Goal: Task Accomplishment & Management: Manage account settings

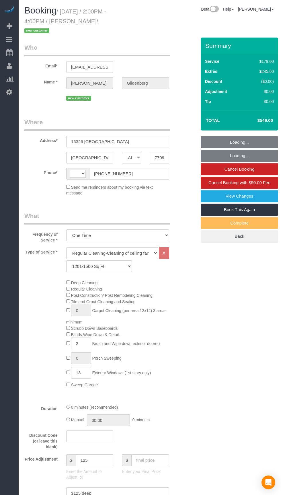
select select "[GEOGRAPHIC_DATA]"
select select "3"
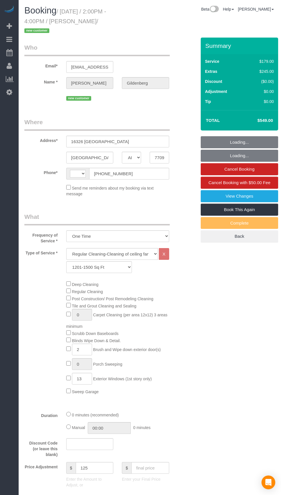
select select "object:1227"
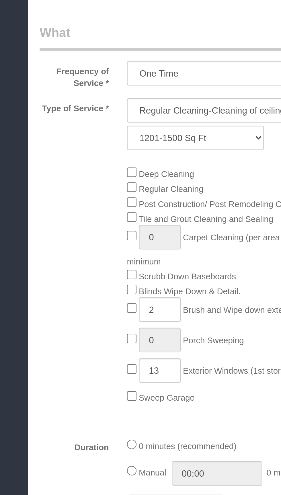
select select "string:[GEOGRAPHIC_DATA]"
select select "spot1"
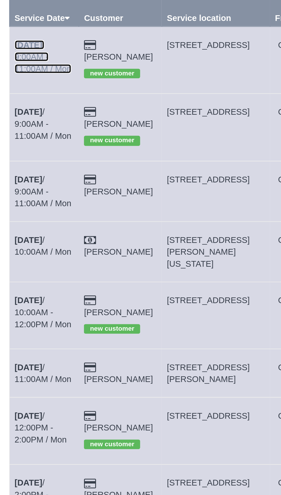
click at [38, 78] on link "Aug 11th / 9:00AM - 11:00AM / Mon" at bounding box center [40, 81] width 27 height 16
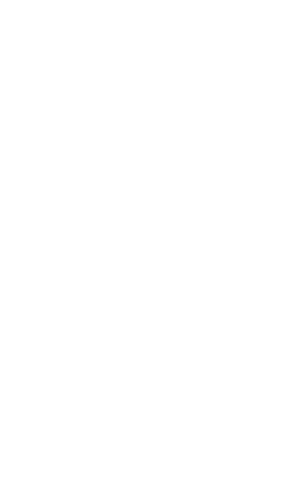
select select "TX"
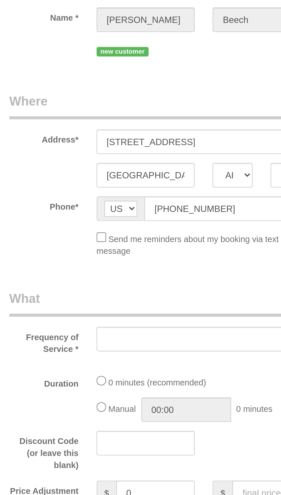
select select "object:1756"
select select "string:fspay-4a9c3b0f-7d87-416a-8aff-9667cc8e8c03"
select select "3"
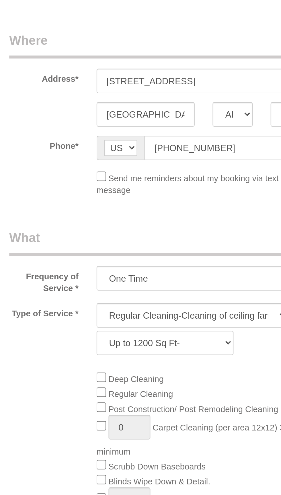
select select "object:1840"
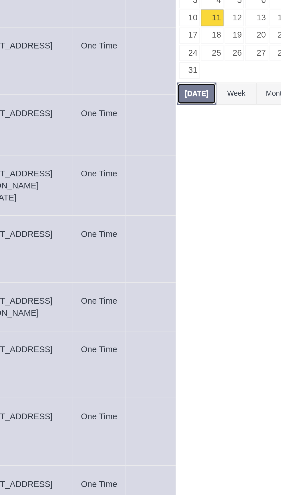
click at [206, 130] on button "[DATE]" at bounding box center [208, 130] width 19 height 11
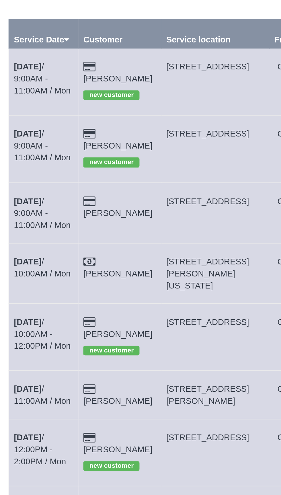
copy span "[STREET_ADDRESS]"
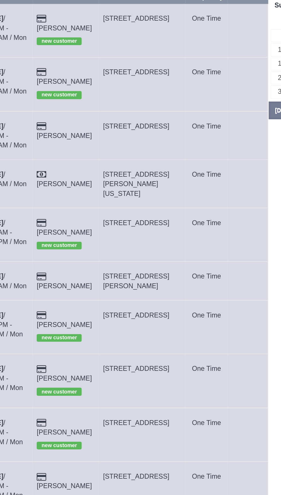
copy span "[STREET_ADDRESS][PERSON_NAME][US_STATE]"
